Goal: Information Seeking & Learning: Learn about a topic

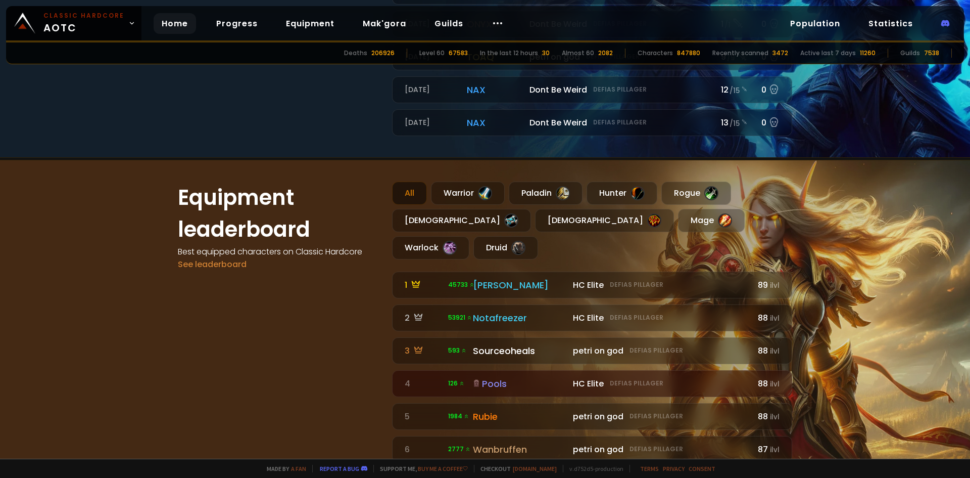
scroll to position [556, 0]
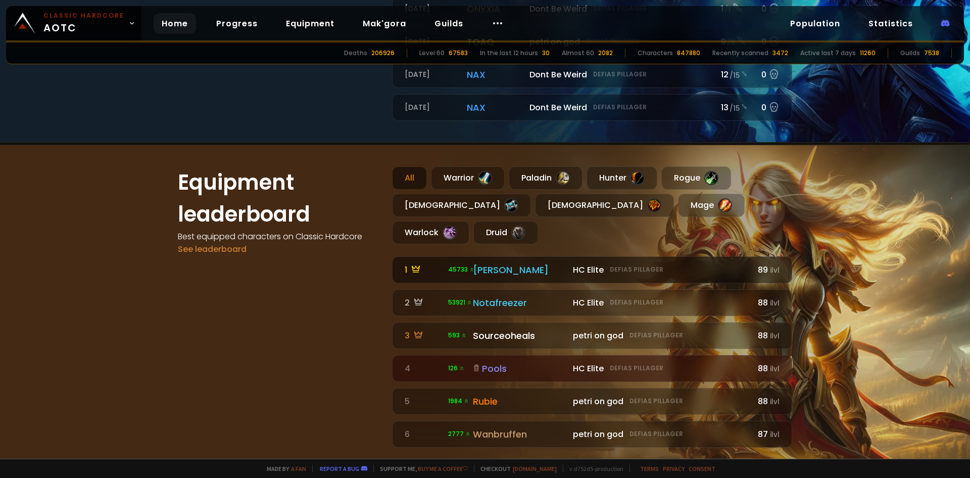
click at [518, 263] on div "[PERSON_NAME]" at bounding box center [520, 270] width 94 height 14
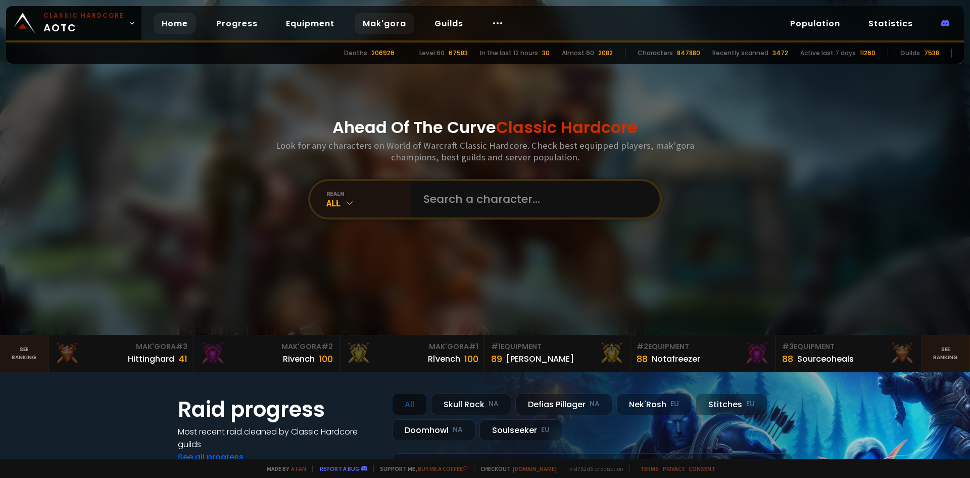
click at [381, 23] on link "Mak'gora" at bounding box center [385, 23] width 60 height 21
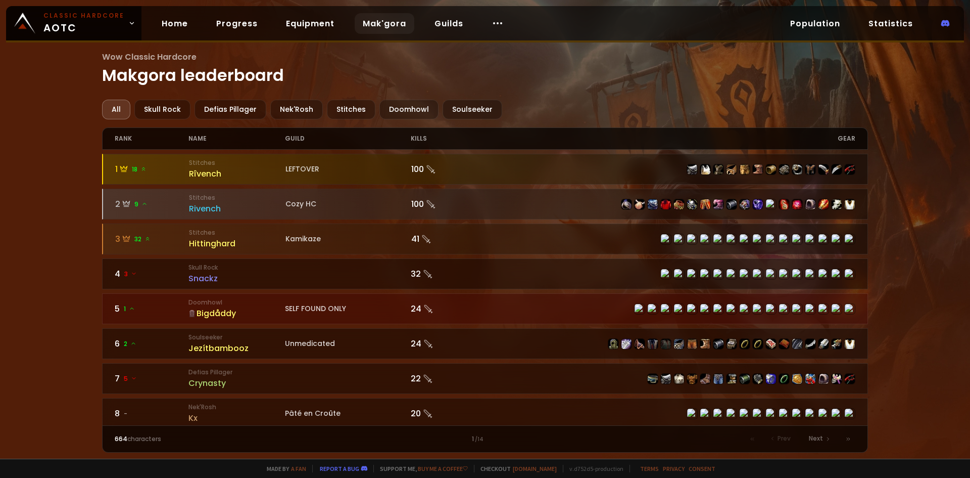
click at [562, 77] on h1 "Wow Classic Hardcore Makgora leaderboard" at bounding box center [485, 69] width 767 height 37
